Goal: Transaction & Acquisition: Obtain resource

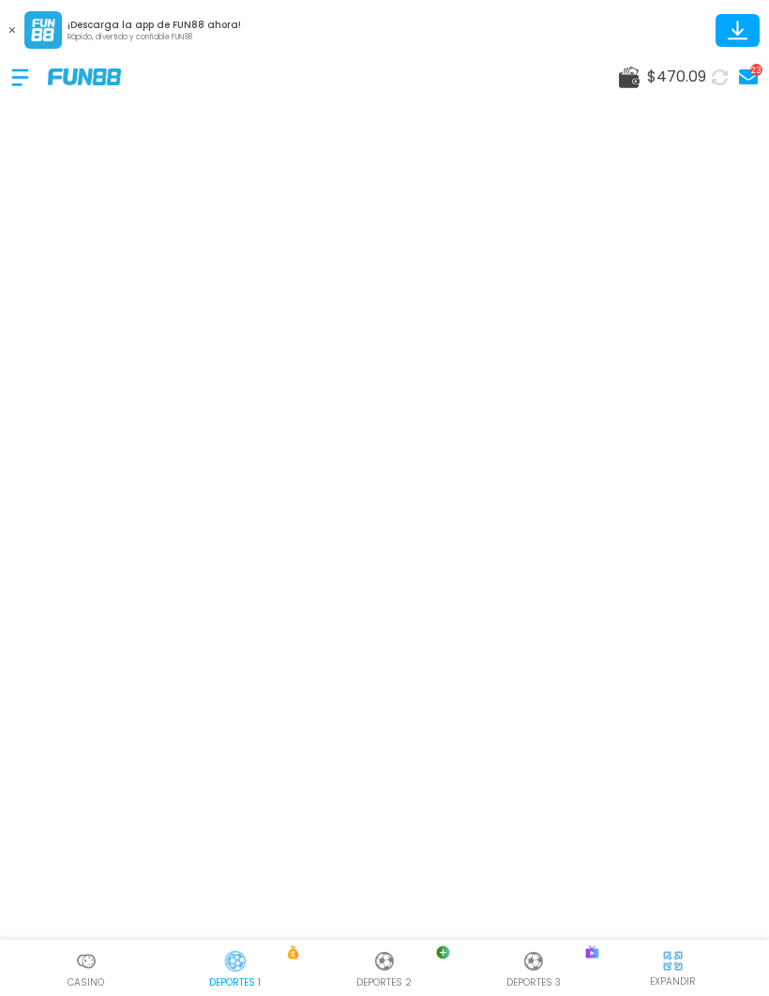
click at [88, 964] on img at bounding box center [86, 961] width 23 height 23
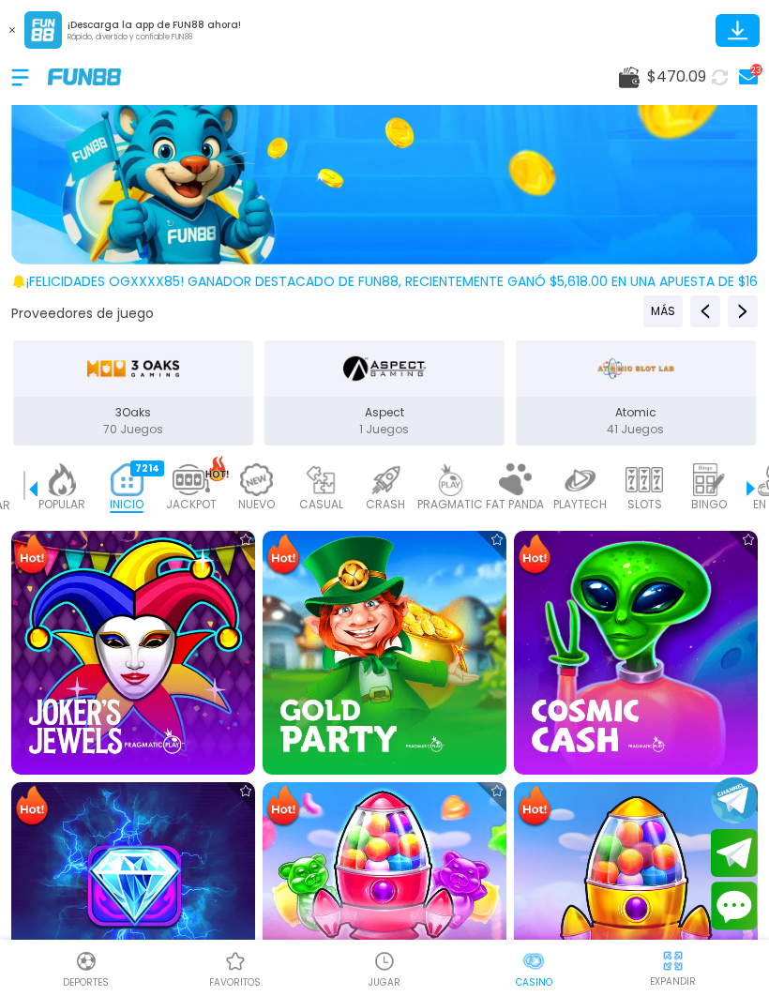
scroll to position [319, 0]
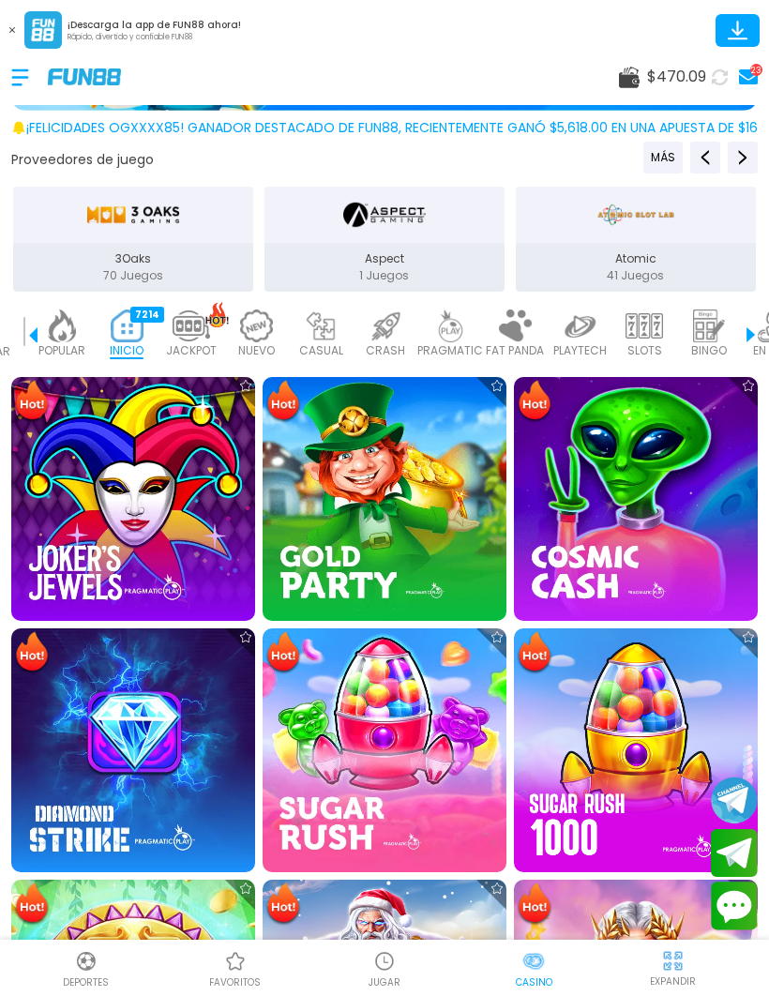
click at [628, 499] on img at bounding box center [636, 499] width 244 height 244
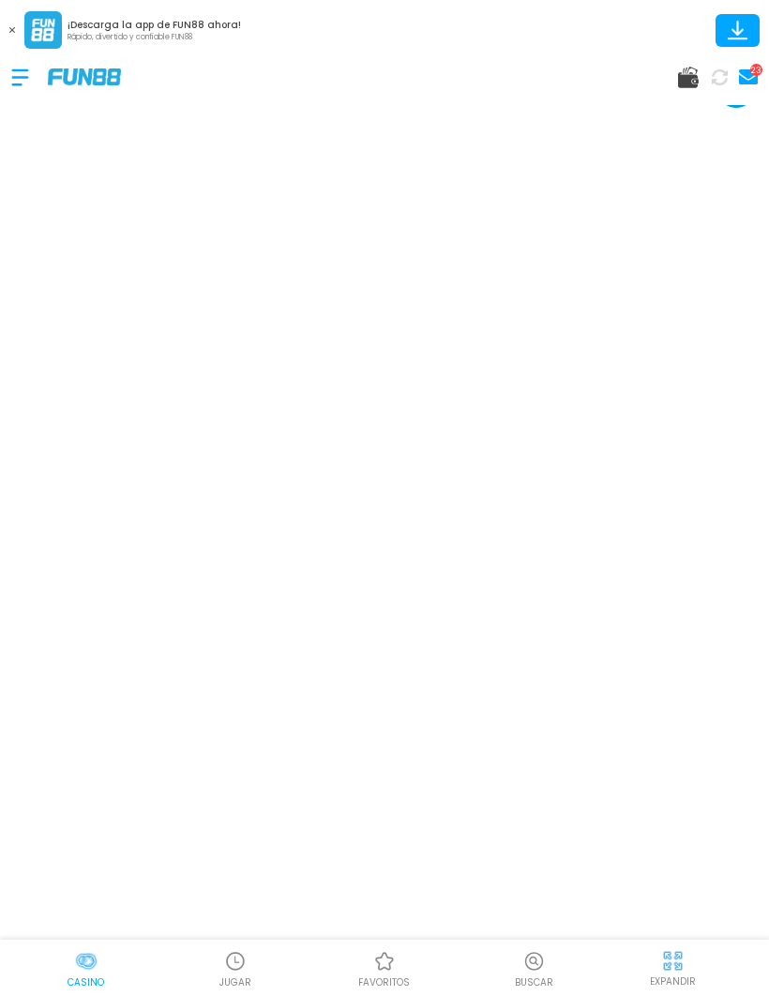
click at [8, 34] on button at bounding box center [12, 30] width 24 height 24
click at [14, 40] on button at bounding box center [12, 30] width 24 height 24
click at [85, 971] on img at bounding box center [86, 961] width 23 height 23
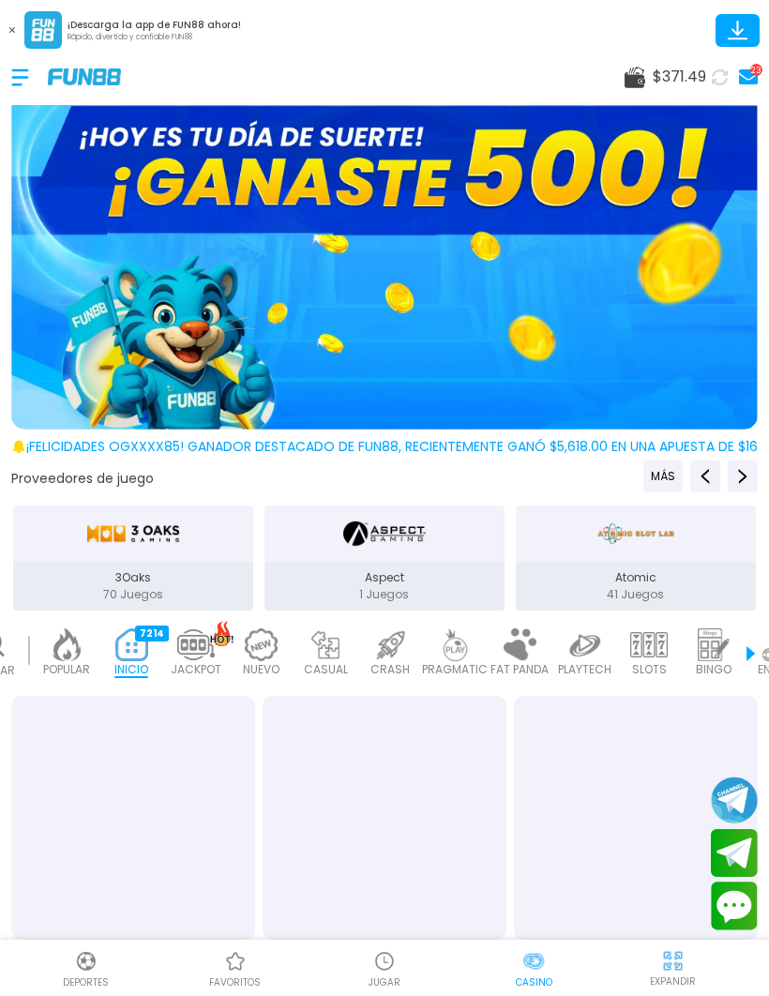
scroll to position [0, 47]
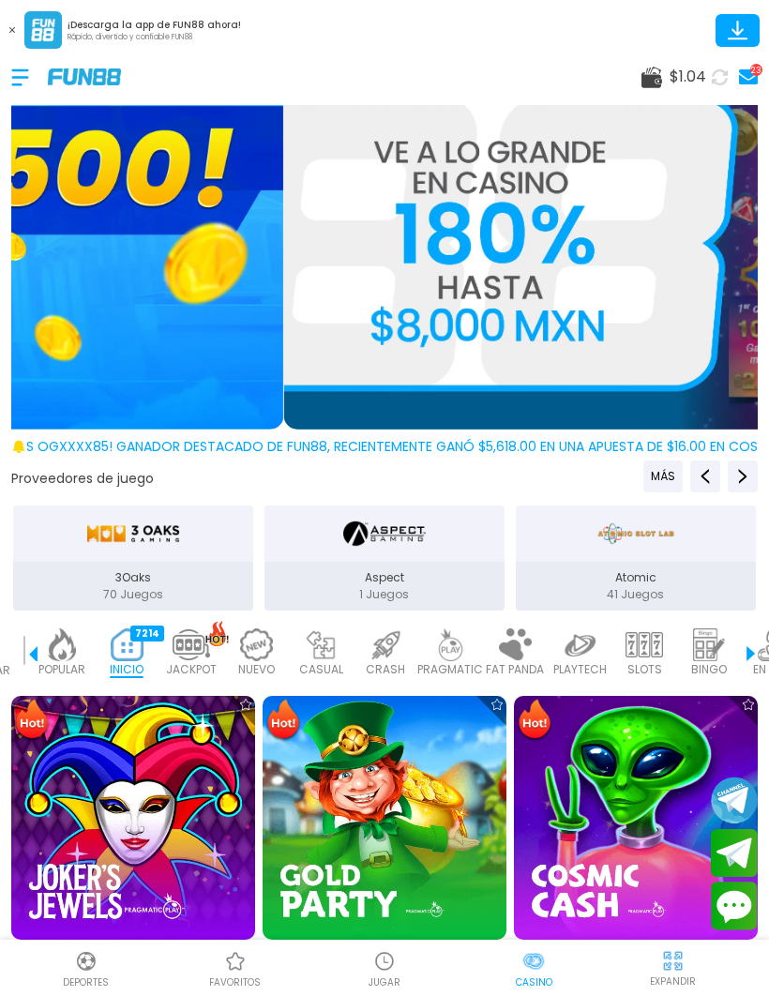
click at [83, 960] on img at bounding box center [86, 961] width 23 height 23
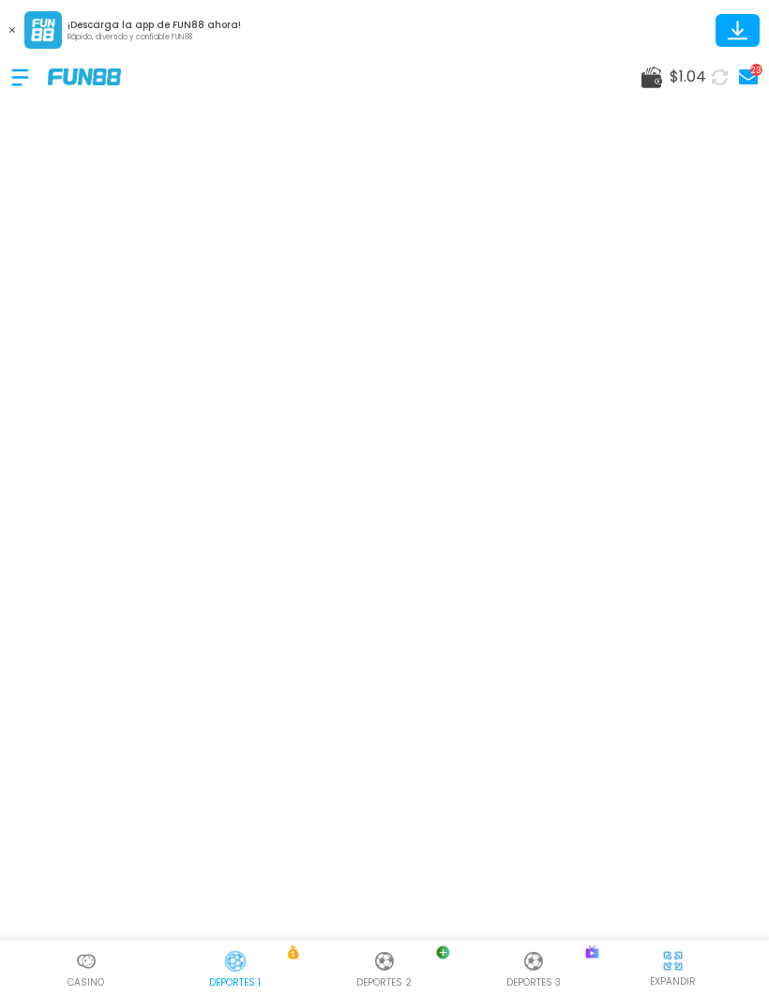
click at [645, 84] on use at bounding box center [652, 78] width 21 height 22
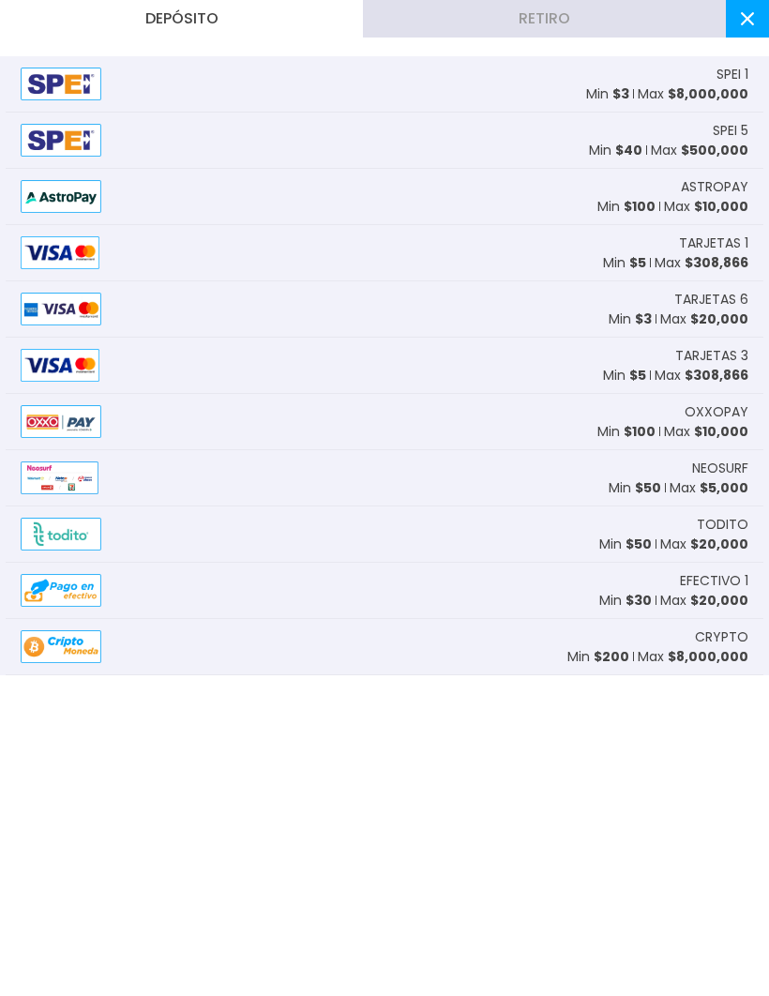
click at [692, 96] on span "$ 8,000,000" at bounding box center [708, 93] width 81 height 19
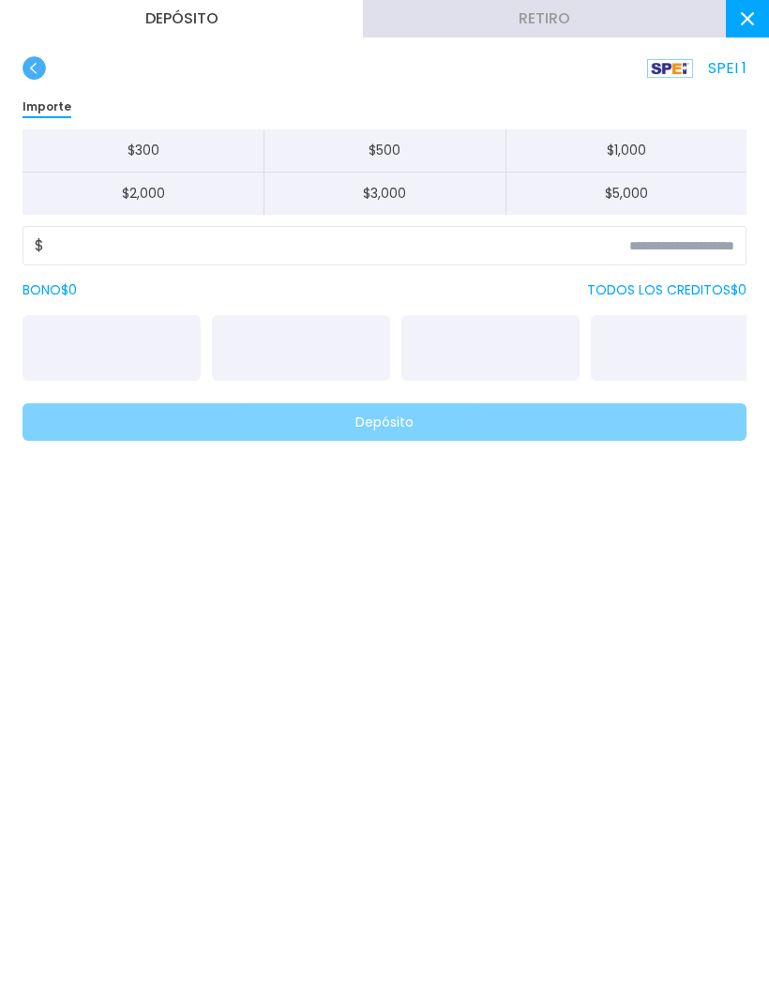
click at [199, 200] on button "$ 2,000" at bounding box center [143, 194] width 241 height 42
type input "*****"
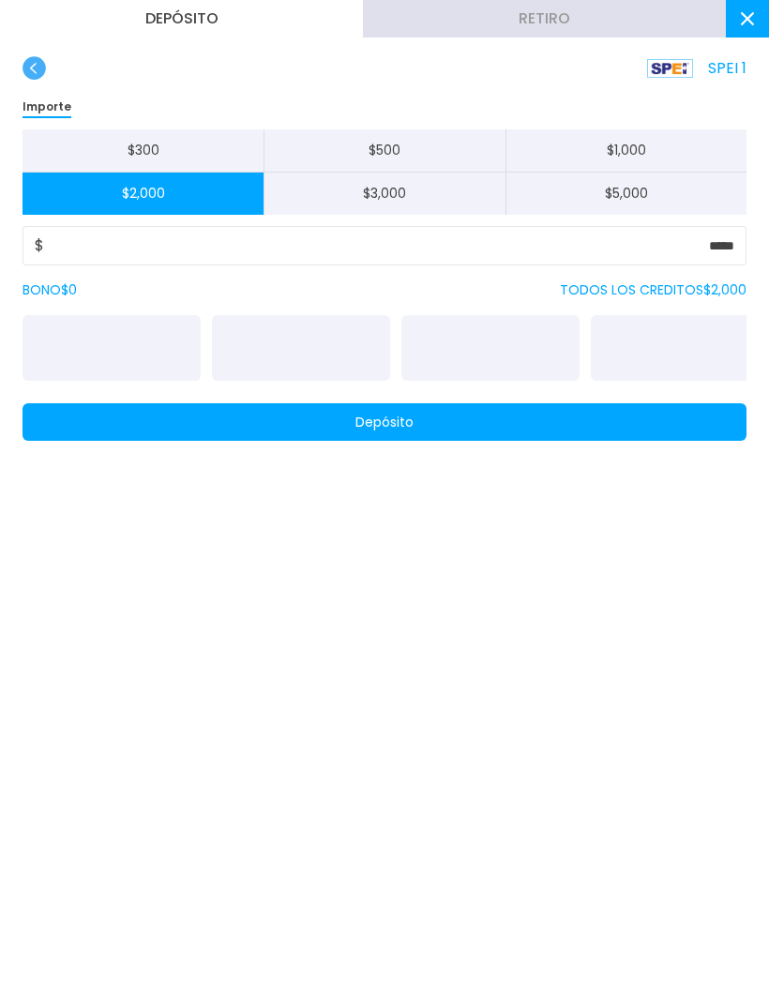
click at [534, 426] on button "Depósito" at bounding box center [385, 422] width 724 height 38
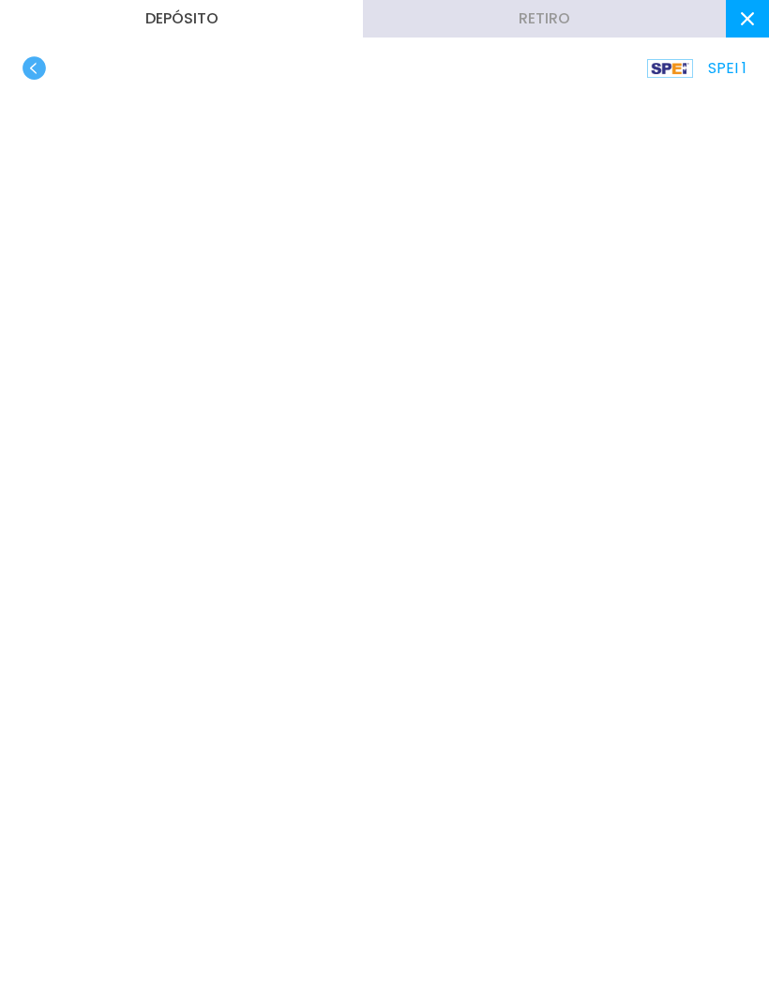
click at [33, 77] on use "button" at bounding box center [34, 67] width 23 height 23
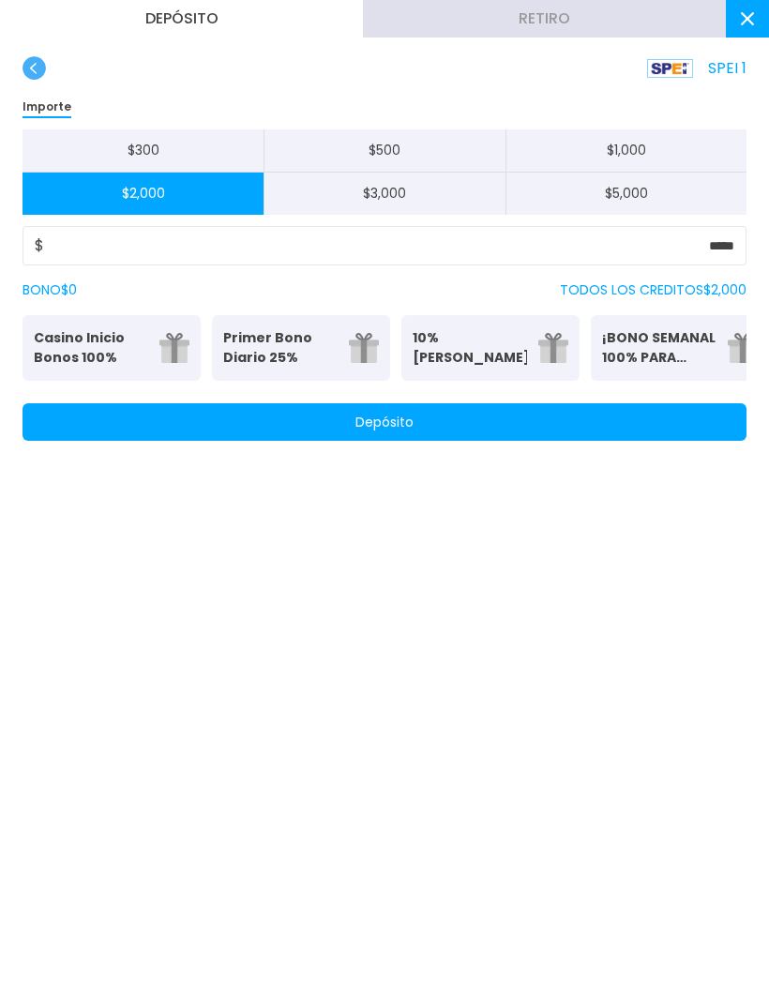
click at [747, 19] on use at bounding box center [747, 18] width 13 height 13
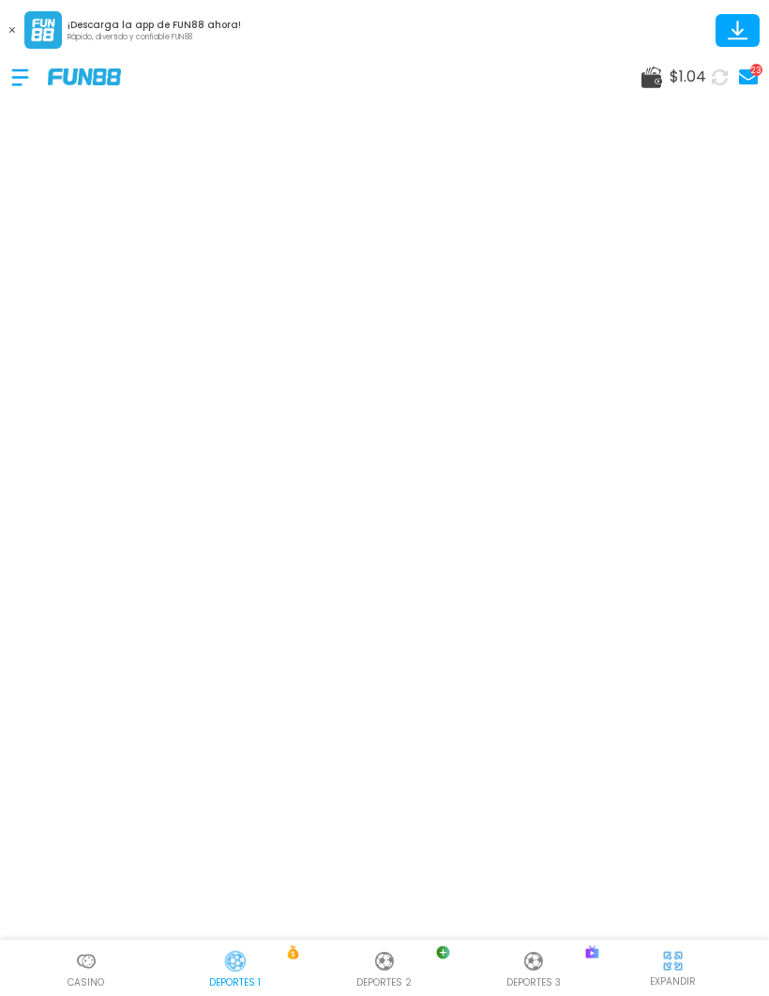
click at [720, 84] on use at bounding box center [720, 76] width 16 height 16
click at [718, 84] on use at bounding box center [720, 76] width 16 height 16
click at [6, 20] on button at bounding box center [12, 30] width 24 height 24
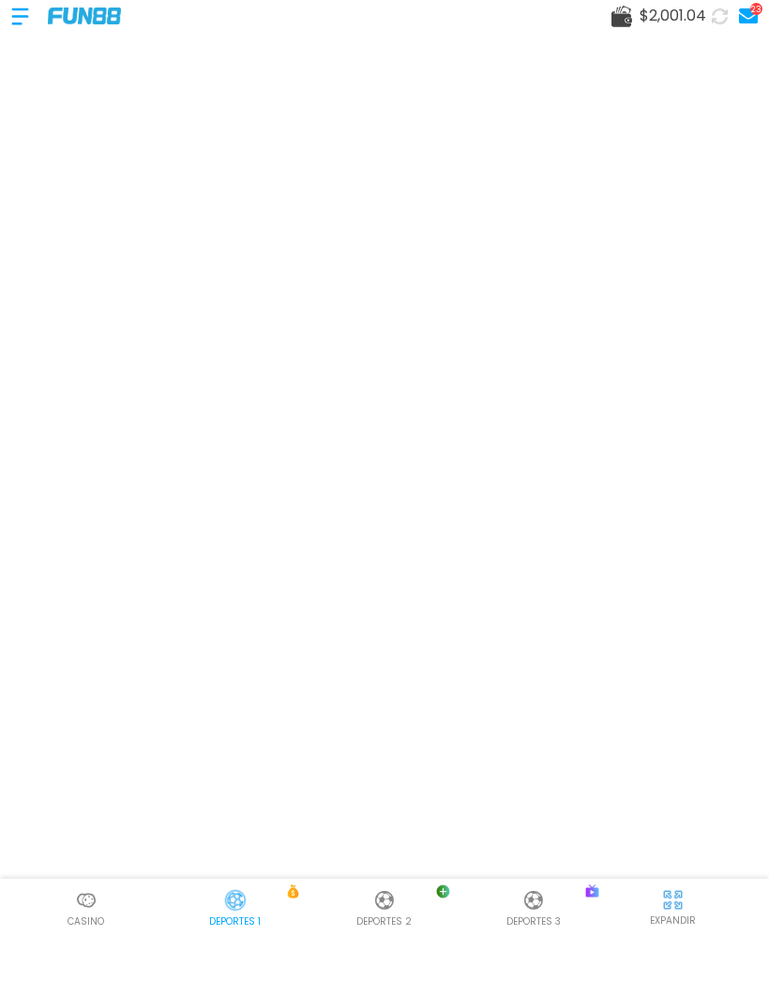
scroll to position [63, 0]
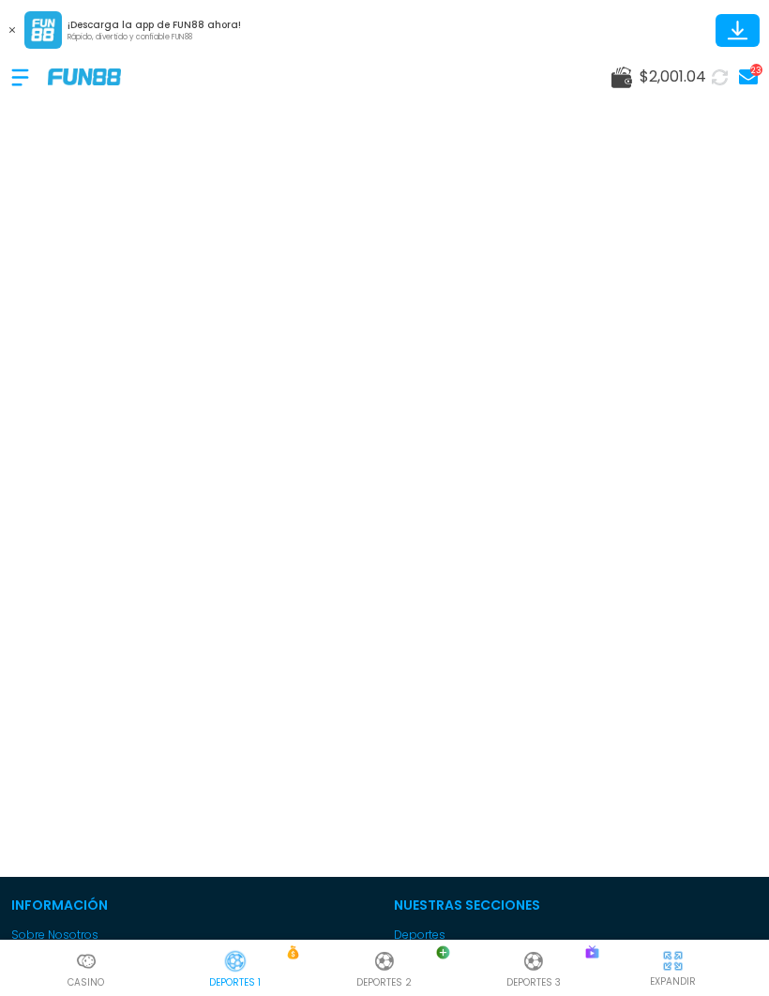
click at [12, 30] on use at bounding box center [12, 30] width 6 height 6
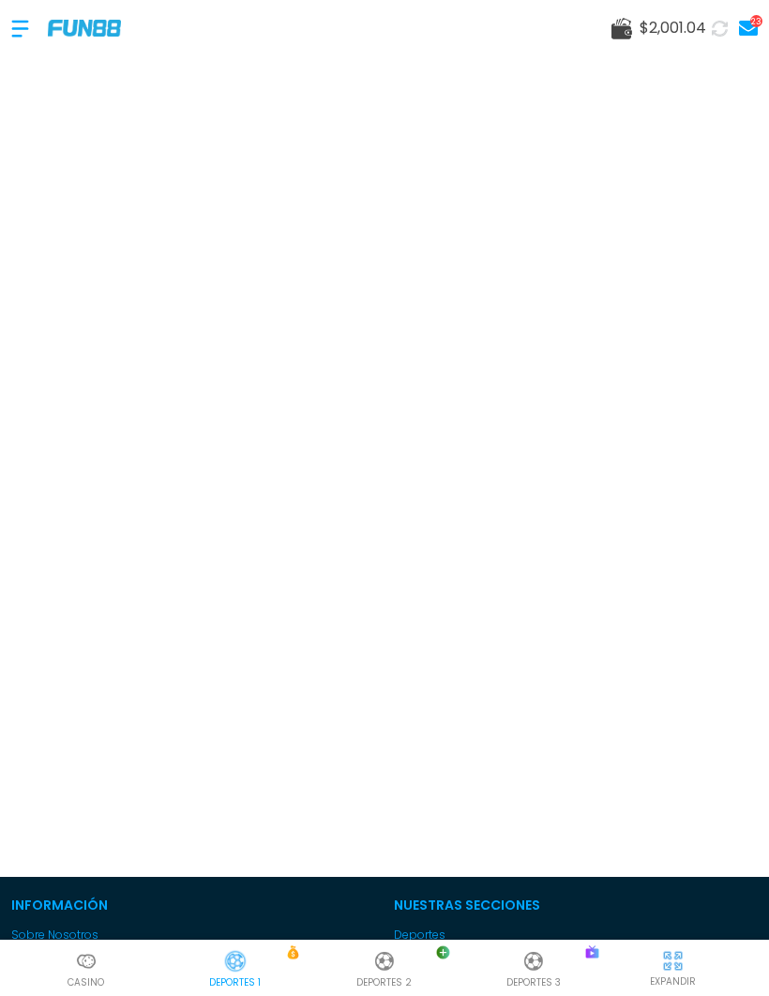
scroll to position [0, 0]
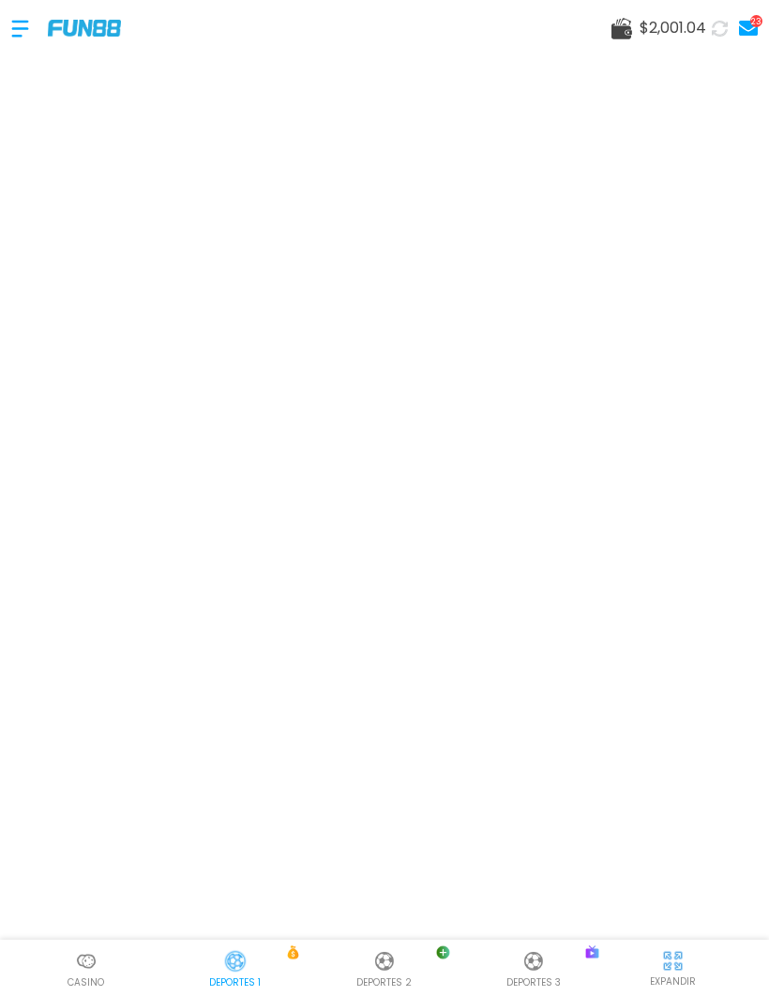
click at [711, 36] on button at bounding box center [721, 28] width 36 height 36
click at [83, 971] on img at bounding box center [86, 961] width 23 height 23
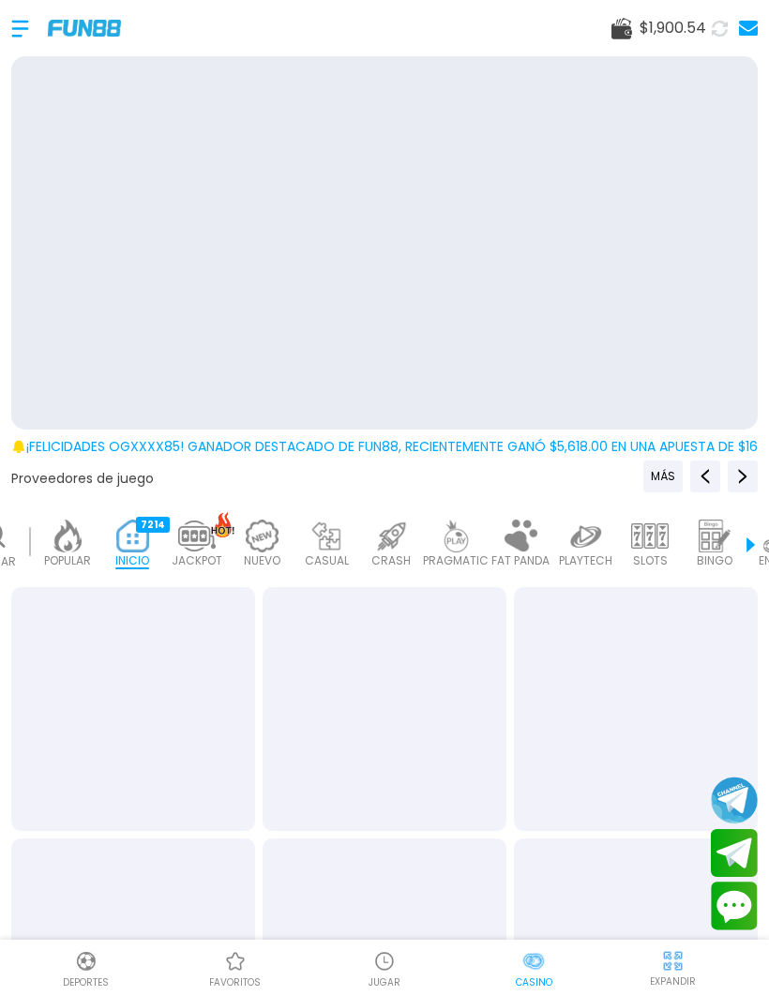
scroll to position [0, 47]
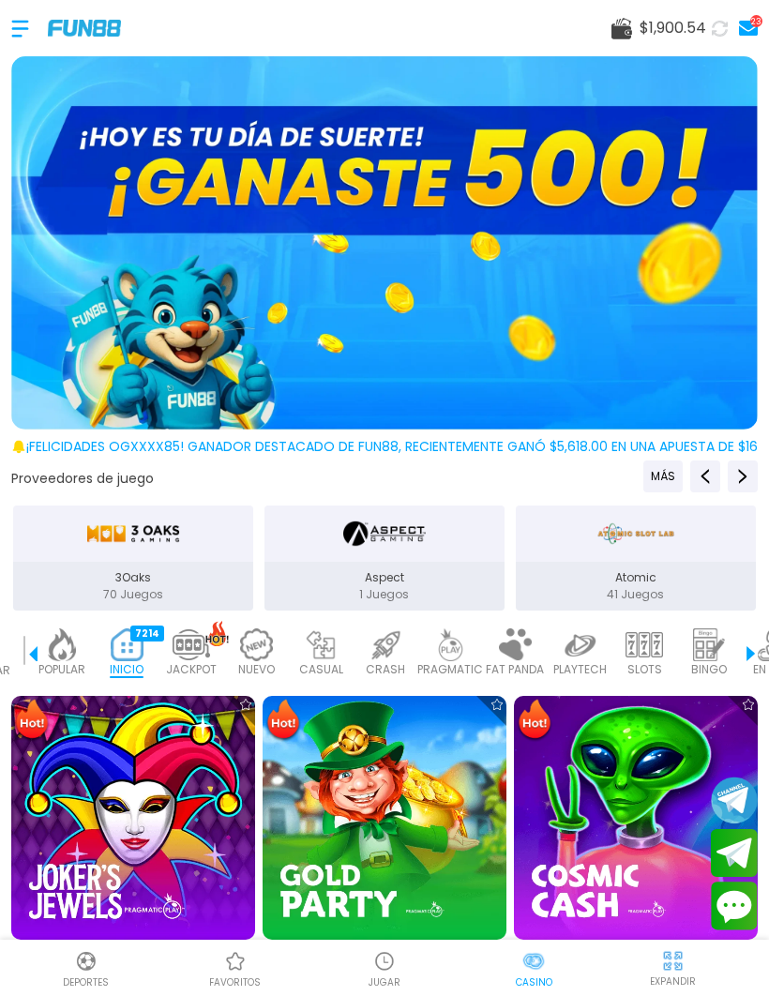
click at [650, 786] on img at bounding box center [636, 818] width 244 height 244
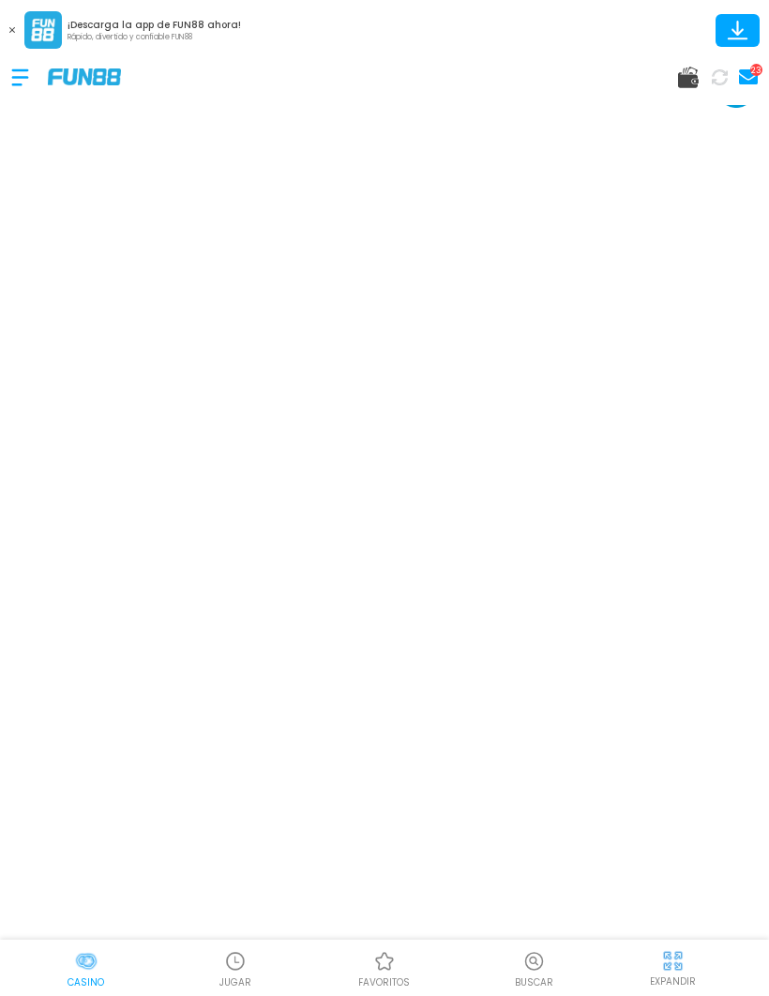
click at [10, 33] on button at bounding box center [12, 30] width 24 height 24
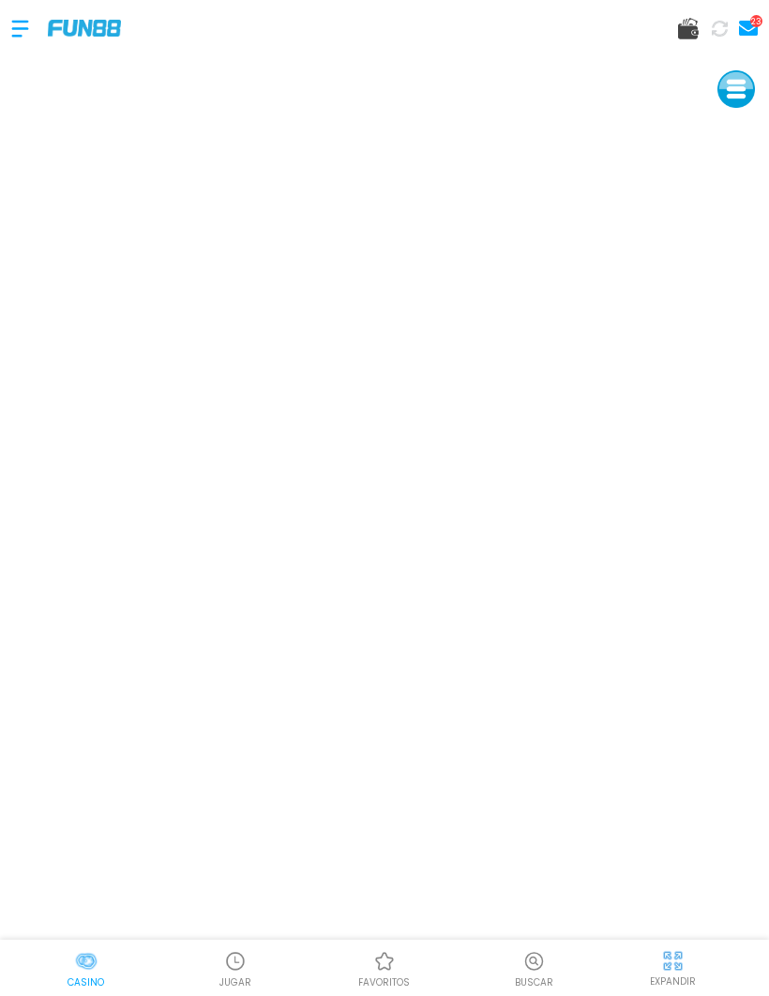
click at [22, 29] on div at bounding box center [29, 28] width 37 height 55
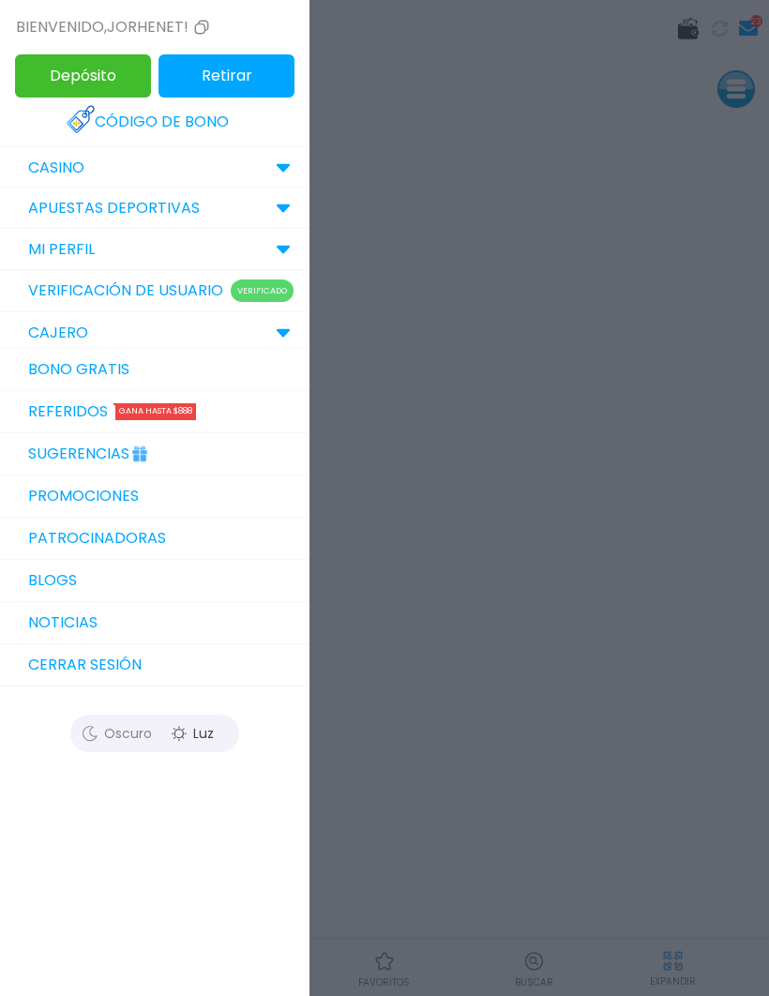
click at [37, 363] on link "Bono Gratis" at bounding box center [155, 370] width 310 height 42
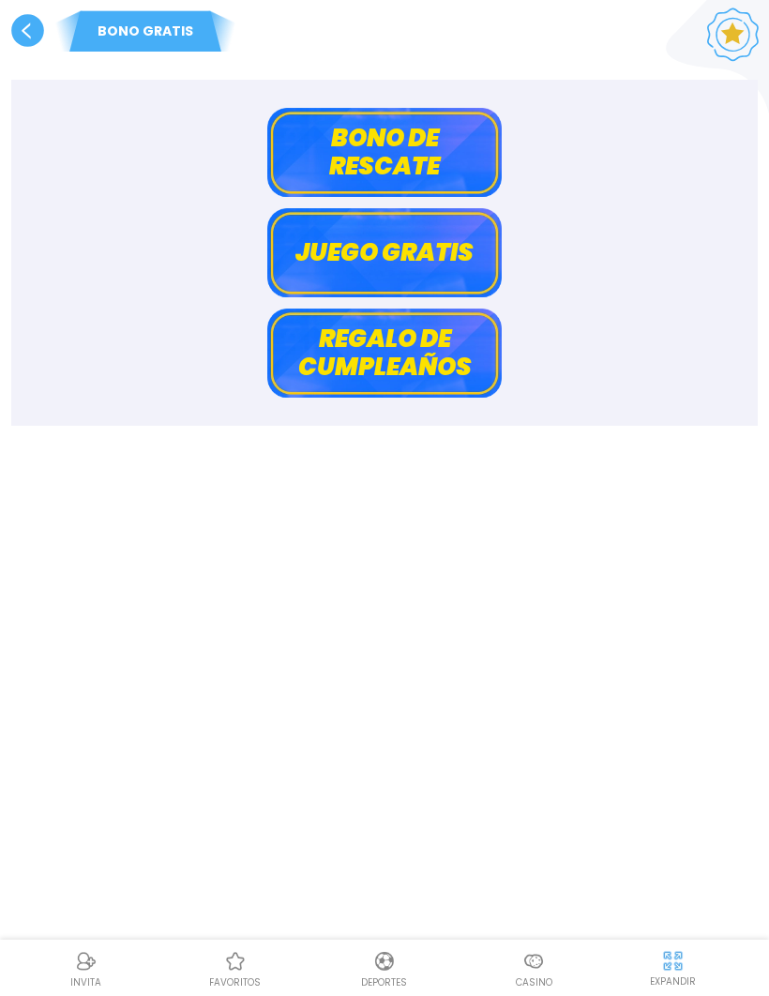
click at [430, 156] on button "Bono de rescate" at bounding box center [384, 152] width 235 height 89
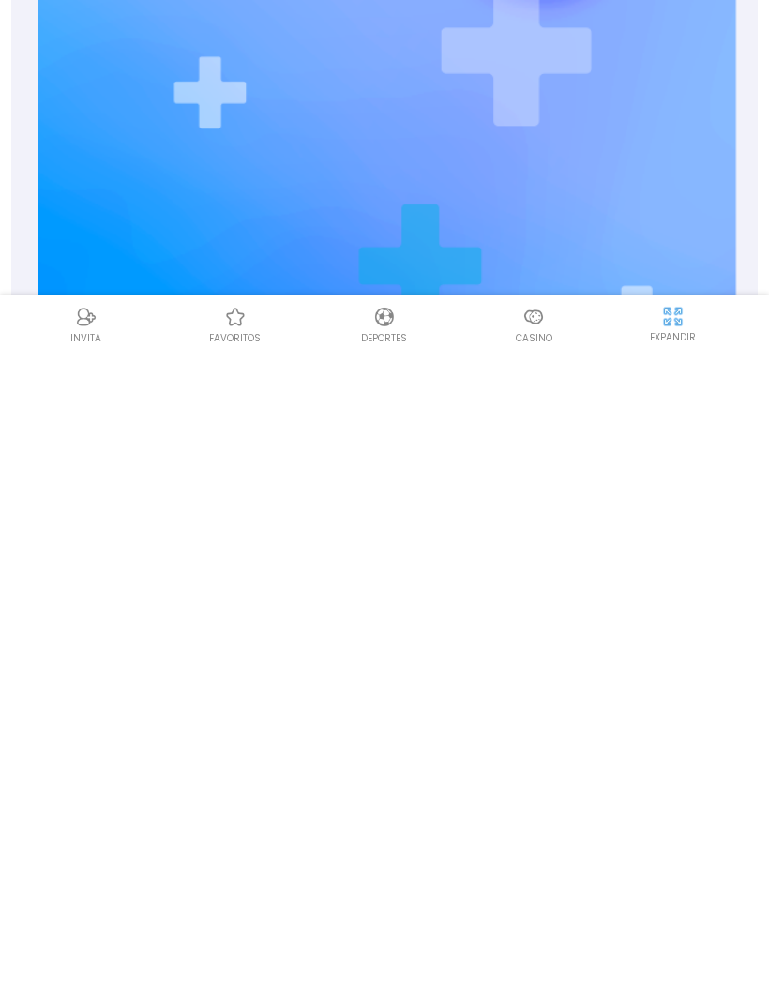
scroll to position [555, 0]
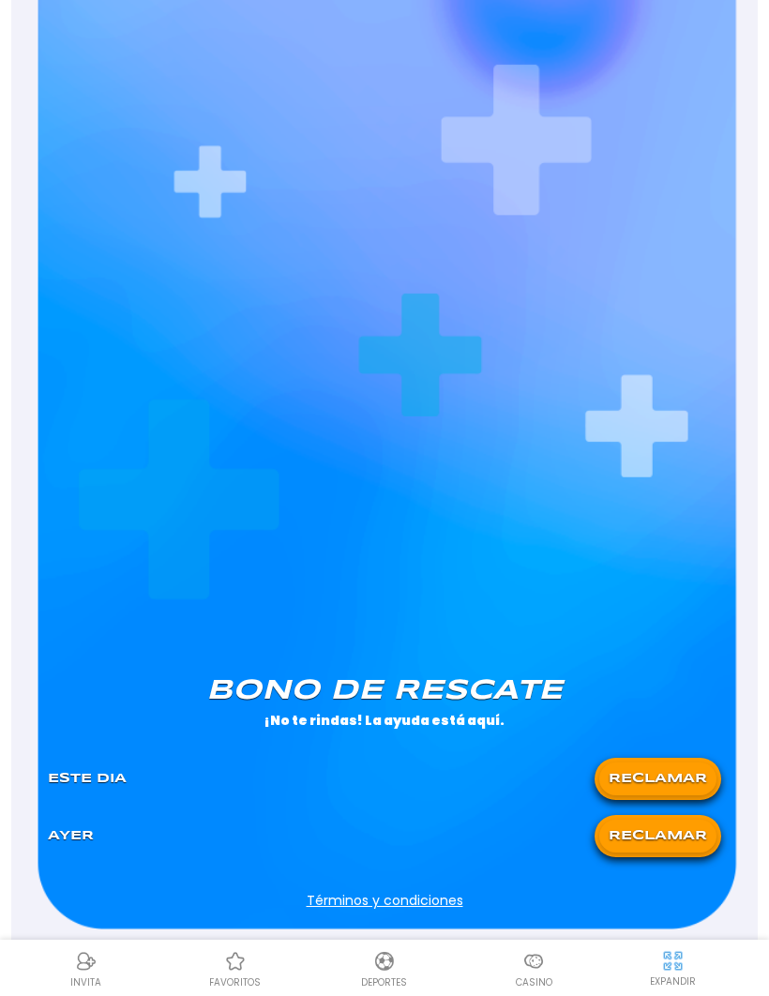
click at [676, 782] on button "RECLAMAR" at bounding box center [657, 779] width 117 height 33
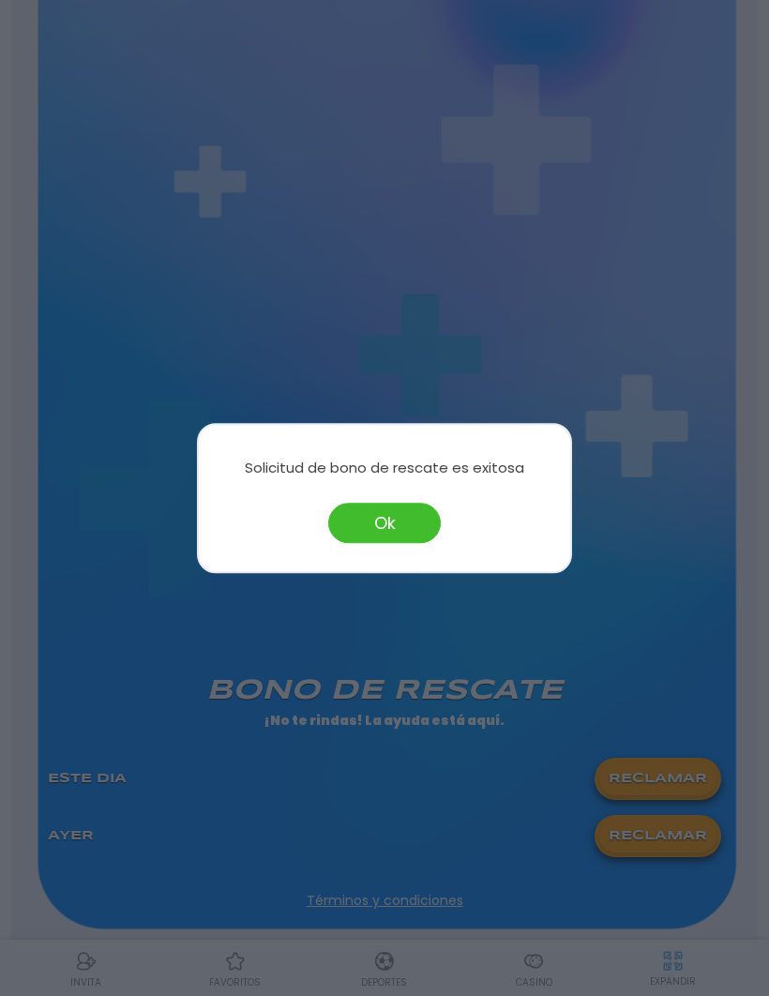
click at [385, 543] on button "Ok" at bounding box center [384, 523] width 113 height 40
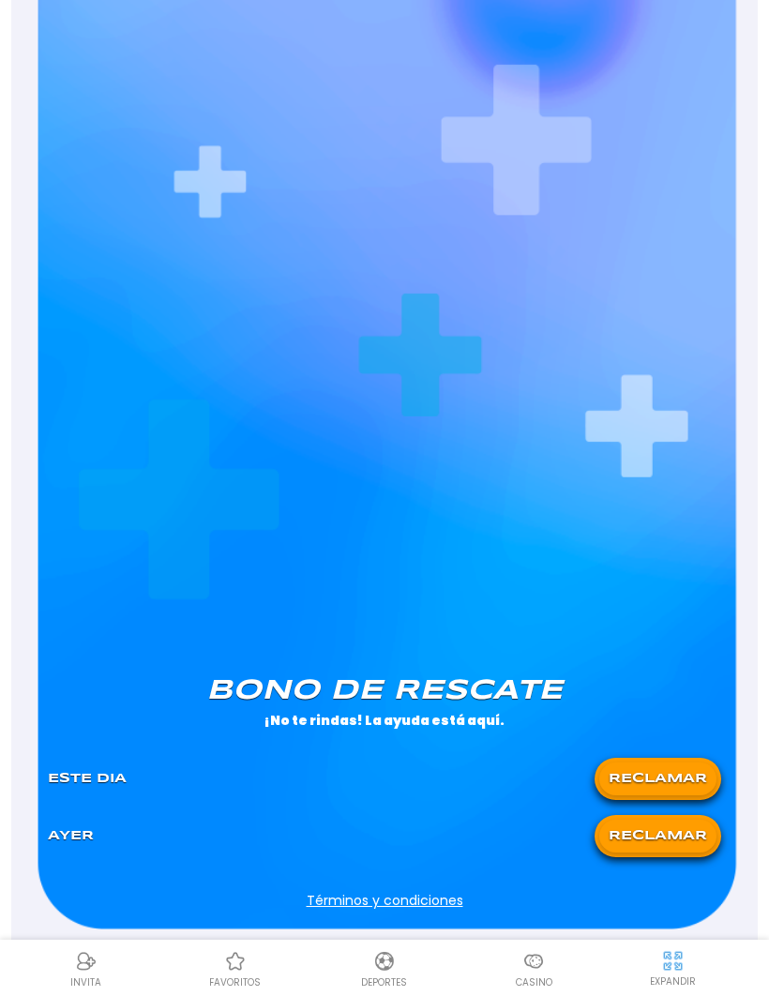
click at [383, 973] on img at bounding box center [384, 961] width 23 height 23
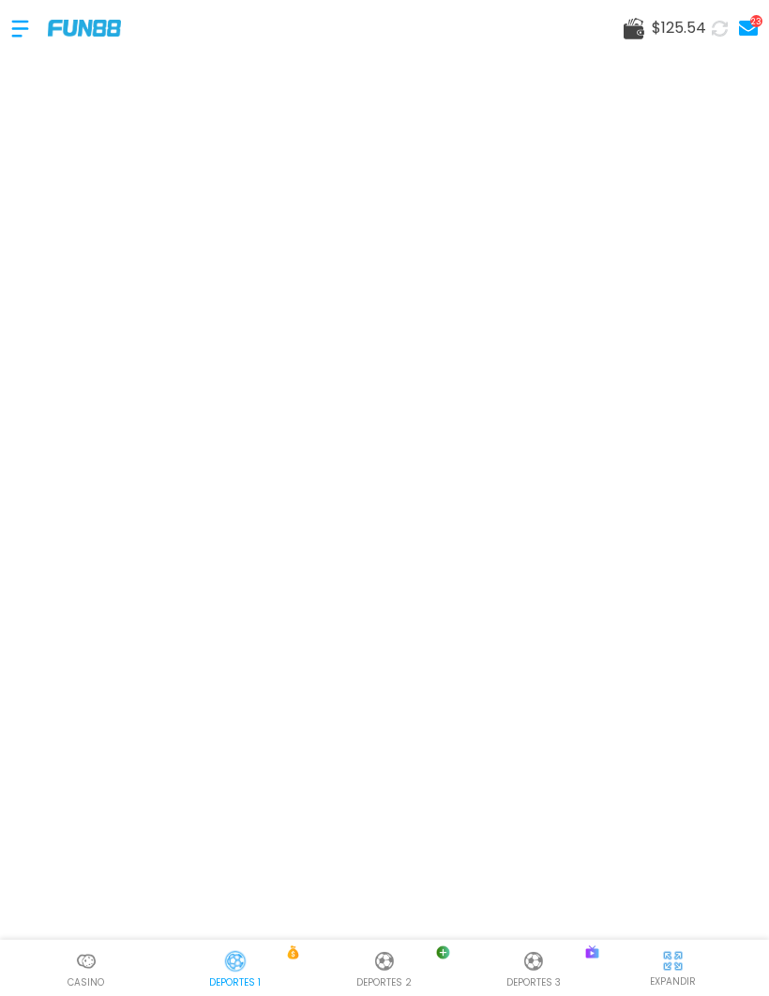
click at [88, 973] on img at bounding box center [86, 961] width 23 height 23
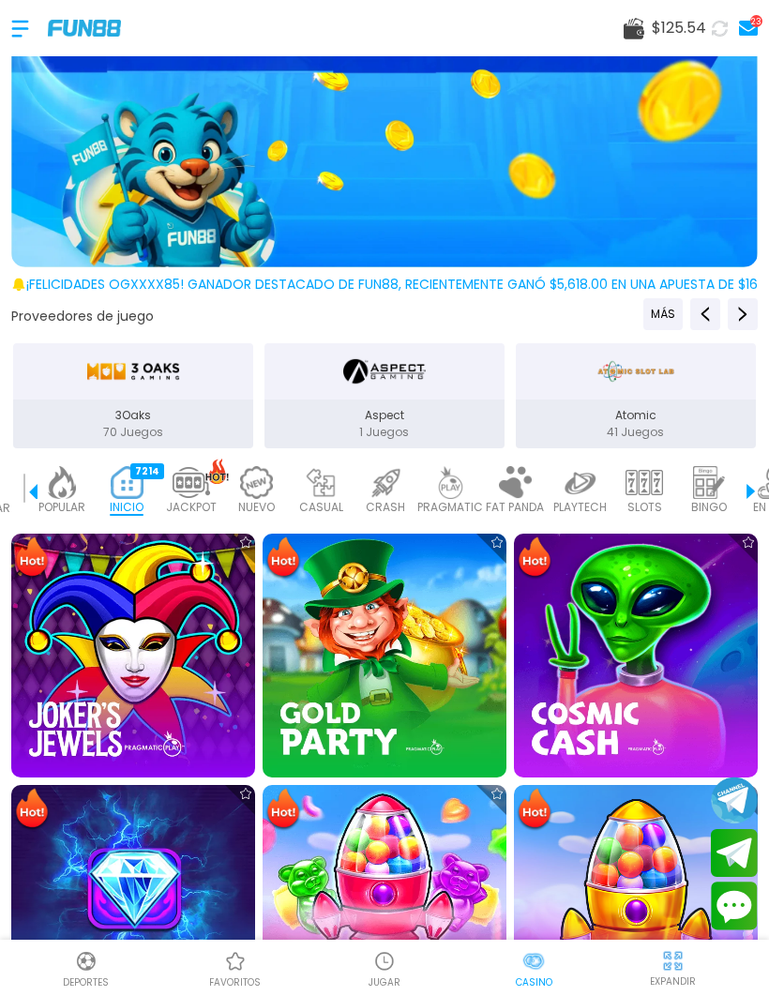
scroll to position [246, 0]
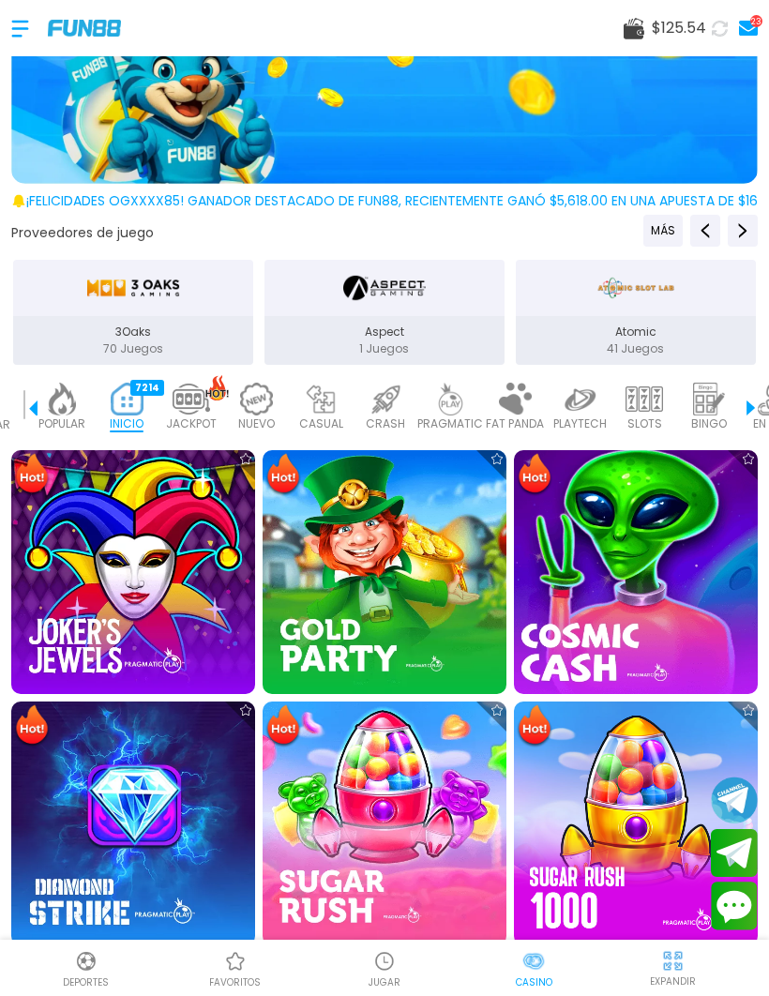
click at [628, 622] on img at bounding box center [636, 572] width 268 height 268
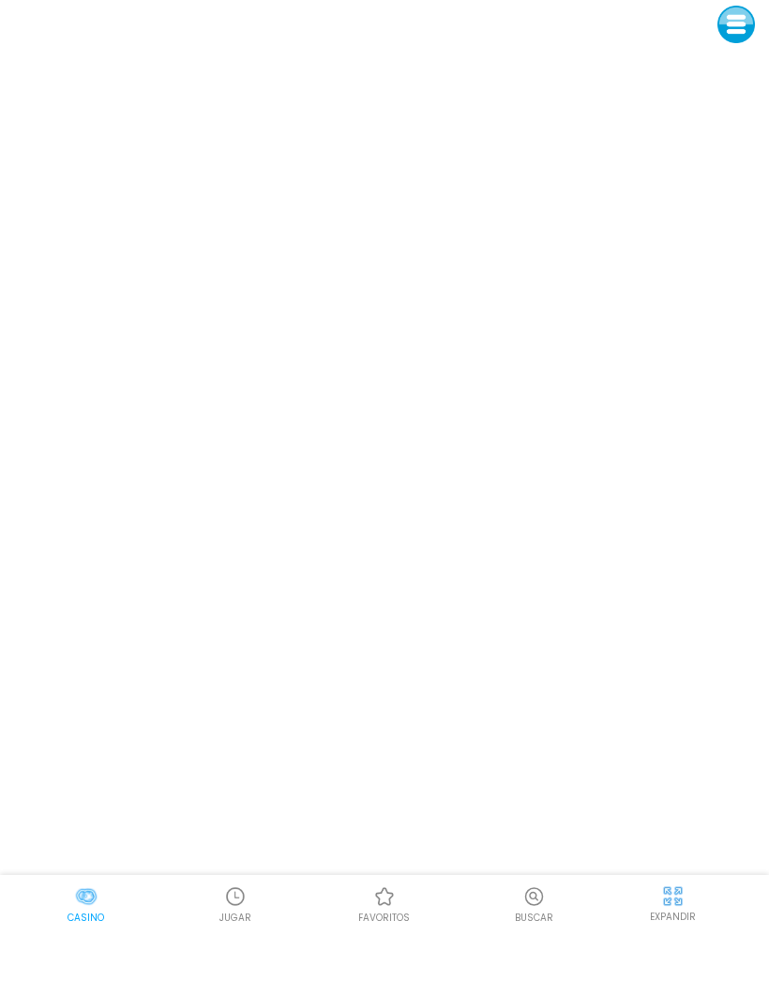
scroll to position [65, 0]
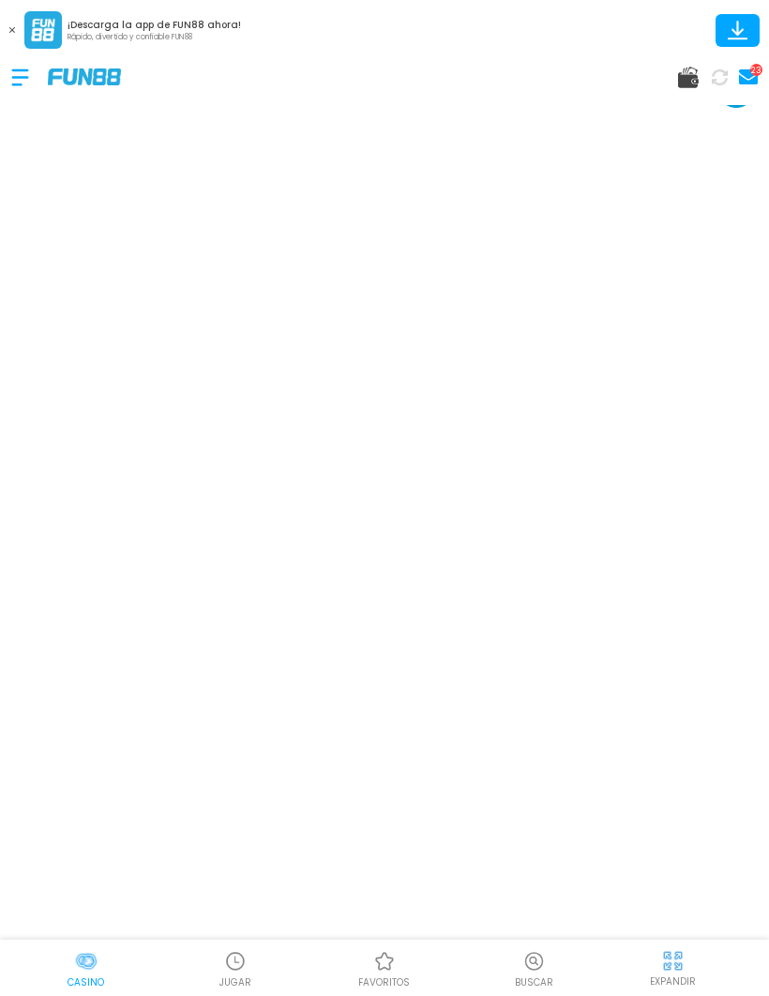
click at [83, 984] on p "Casino" at bounding box center [86, 983] width 37 height 14
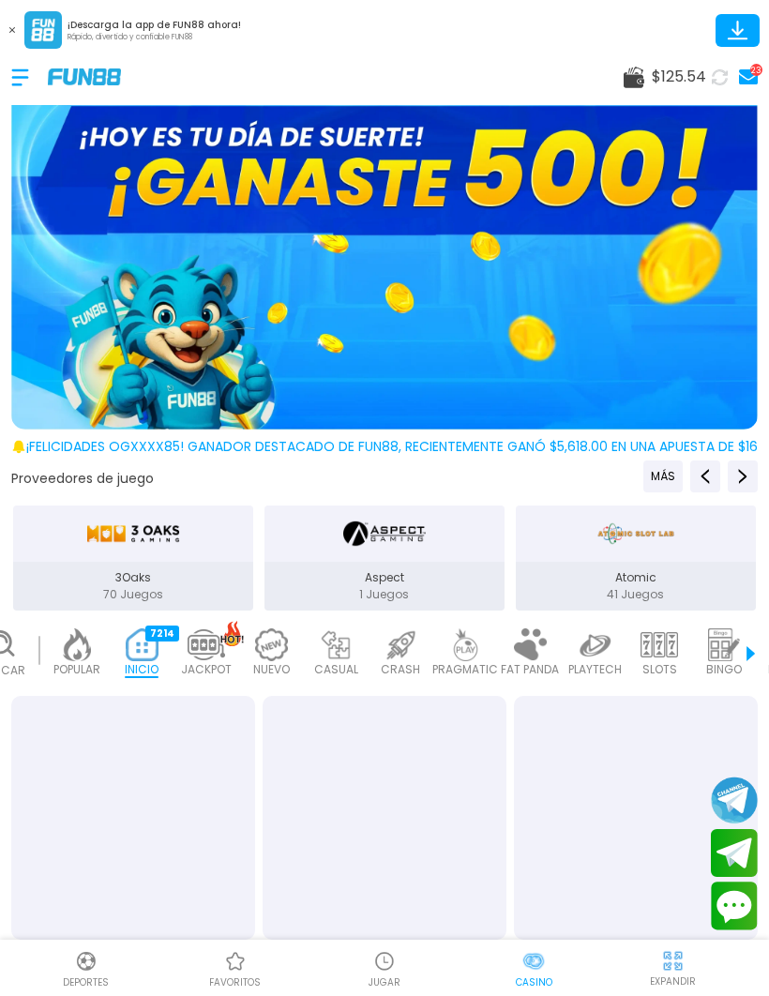
scroll to position [0, 47]
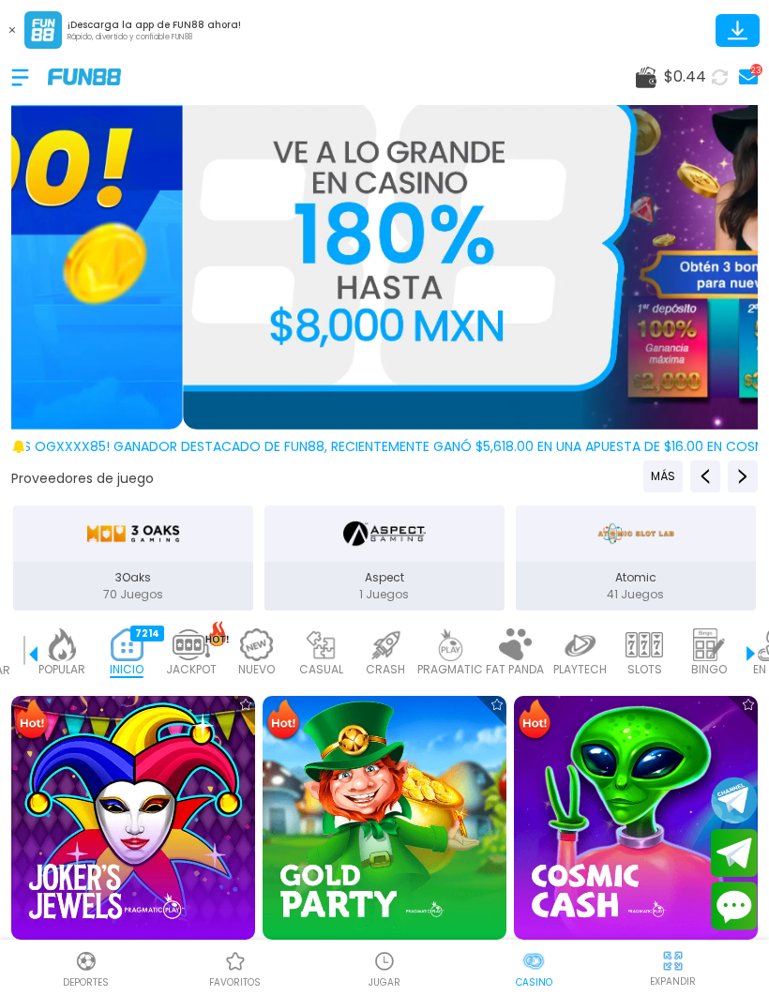
click at [92, 972] on img at bounding box center [86, 961] width 23 height 23
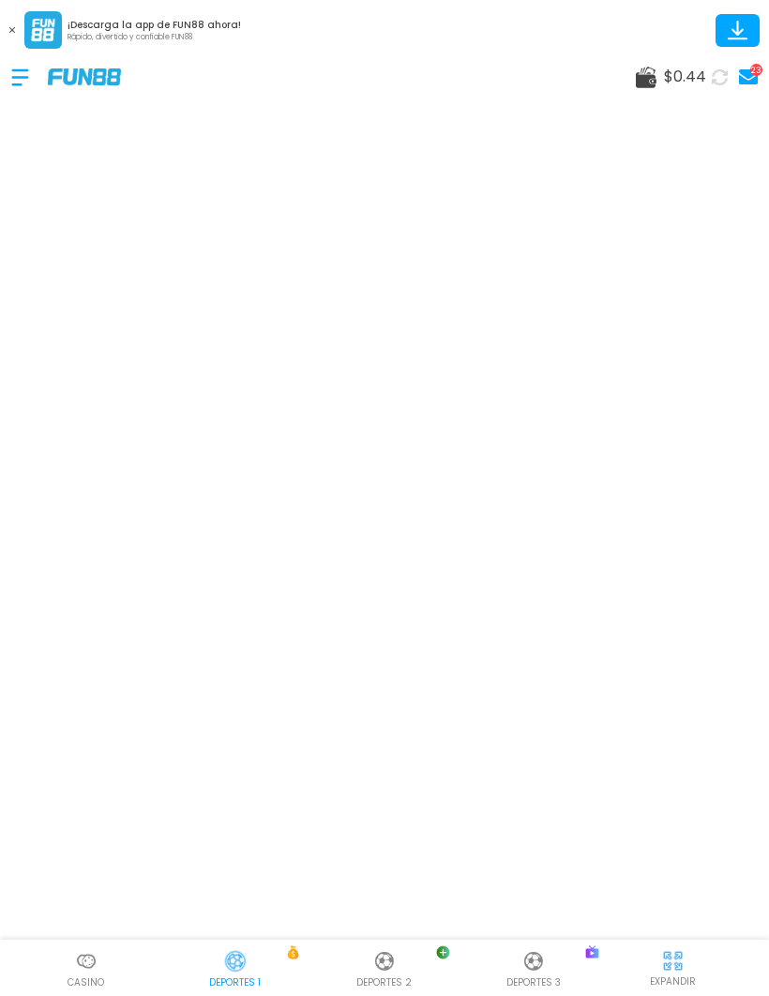
click at [82, 964] on img at bounding box center [86, 961] width 23 height 23
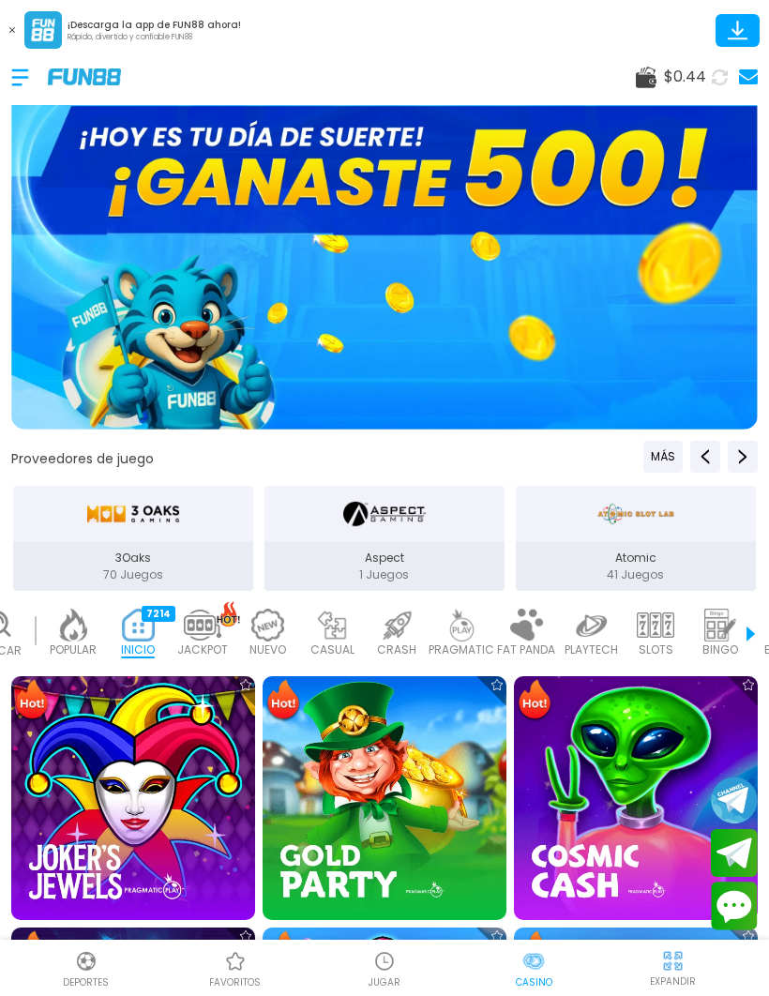
scroll to position [0, 47]
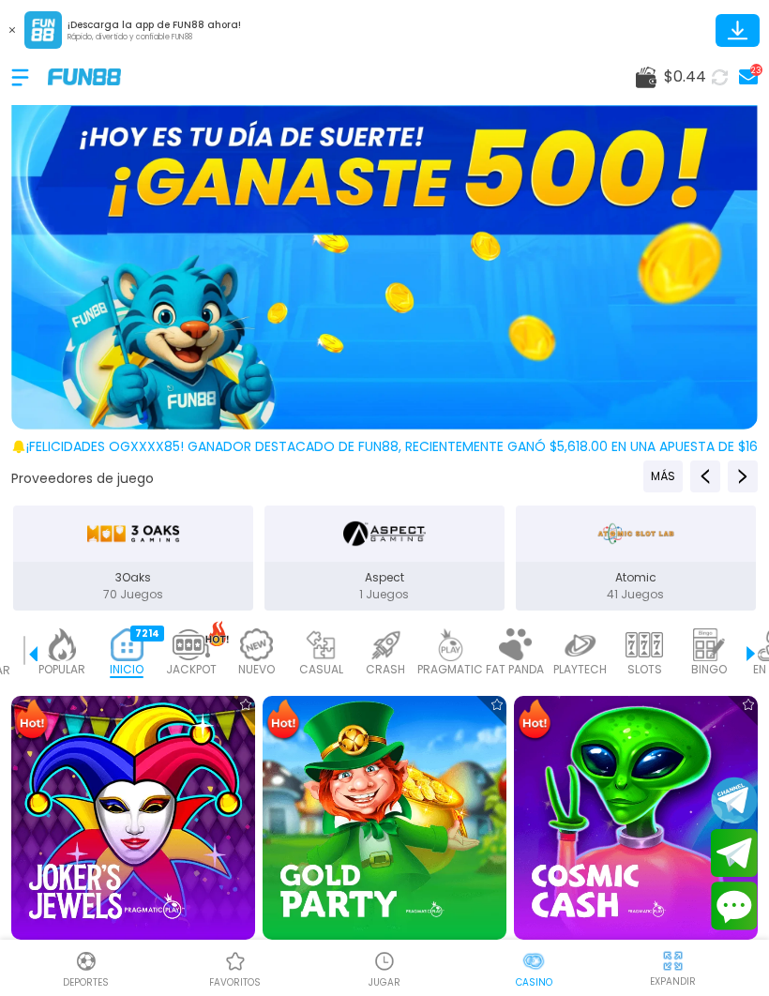
click at [617, 447] on span "¡FELICIDADES ogxxxx85! GANADOR DESTACADO DE FUN88, RECIENTEMENTE GANÓ $5,618.00…" at bounding box center [468, 447] width 885 height 20
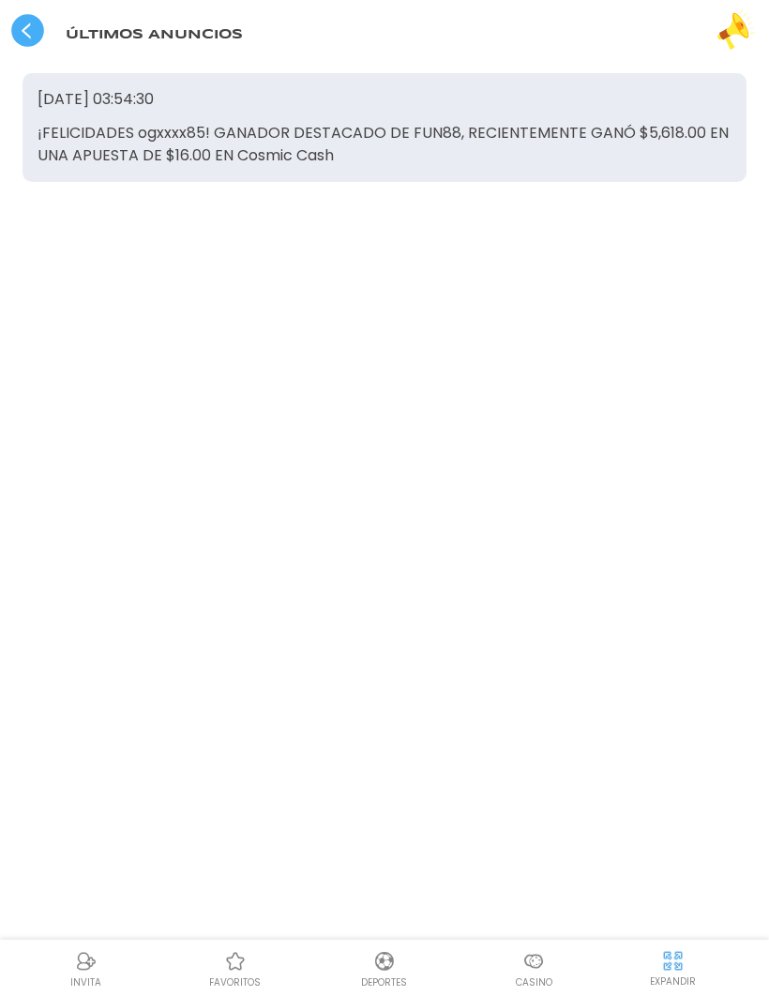
click at [28, 29] on use at bounding box center [27, 30] width 33 height 33
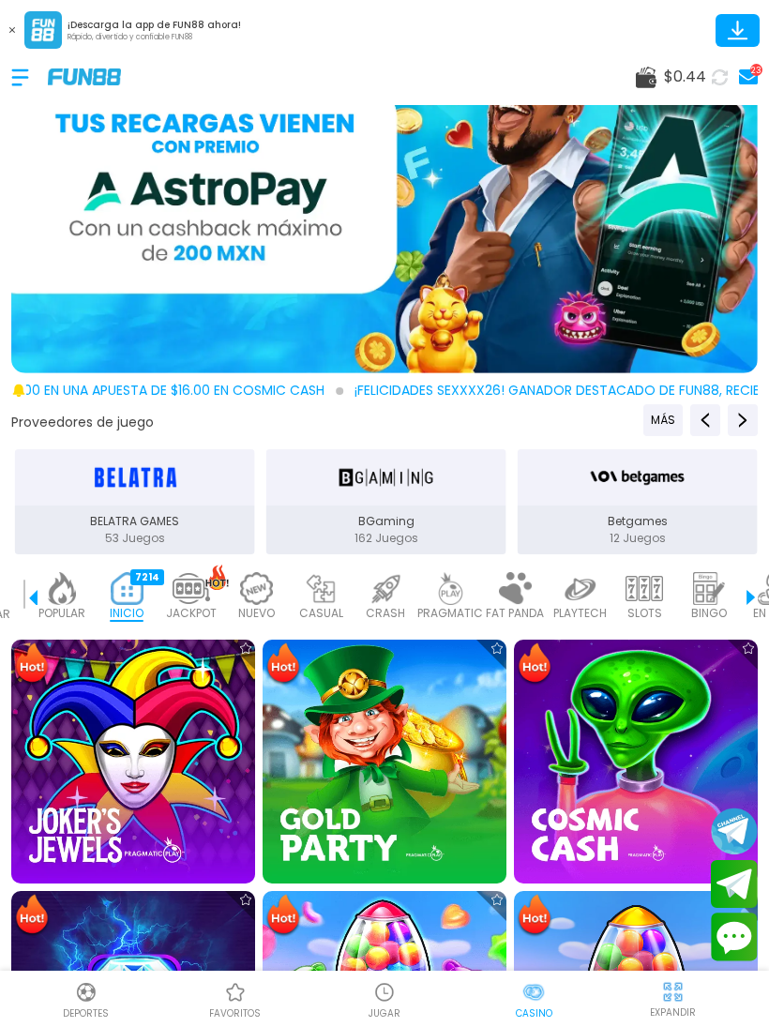
click at [13, 22] on button at bounding box center [12, 30] width 24 height 24
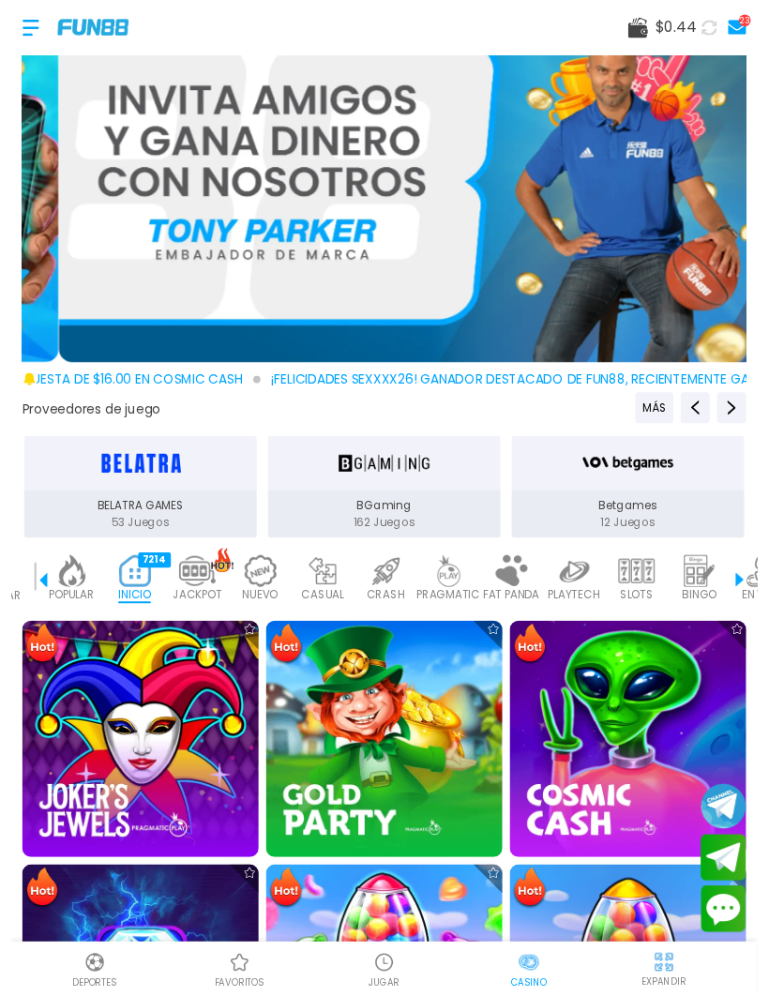
scroll to position [79, 0]
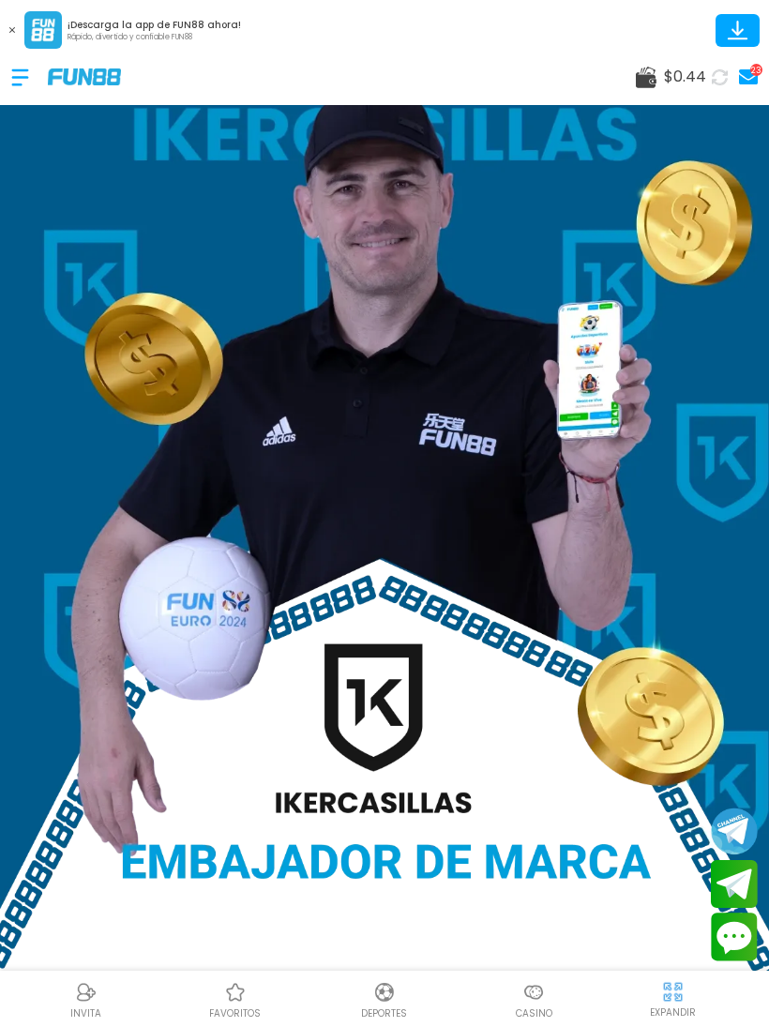
click at [393, 986] on img at bounding box center [384, 992] width 23 height 23
